Goal: Find specific page/section: Find specific page/section

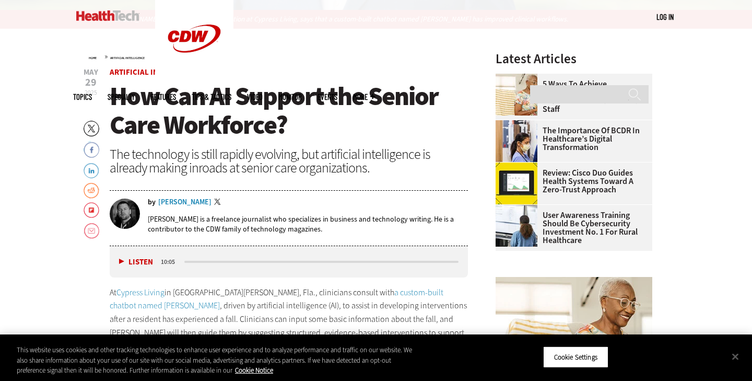
click at [192, 203] on div "[PERSON_NAME]" at bounding box center [184, 202] width 53 height 7
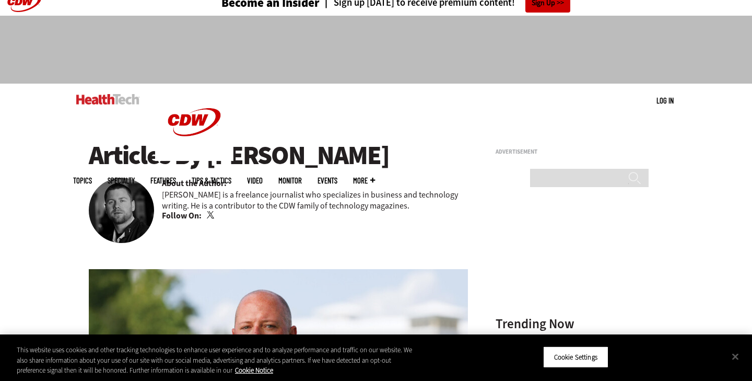
drag, startPoint x: 384, startPoint y: 159, endPoint x: 209, endPoint y: 158, distance: 174.5
click at [209, 158] on h1 "Articles By [PERSON_NAME]" at bounding box center [278, 155] width 379 height 29
copy h1 "[PERSON_NAME]"
